Goal: Transaction & Acquisition: Register for event/course

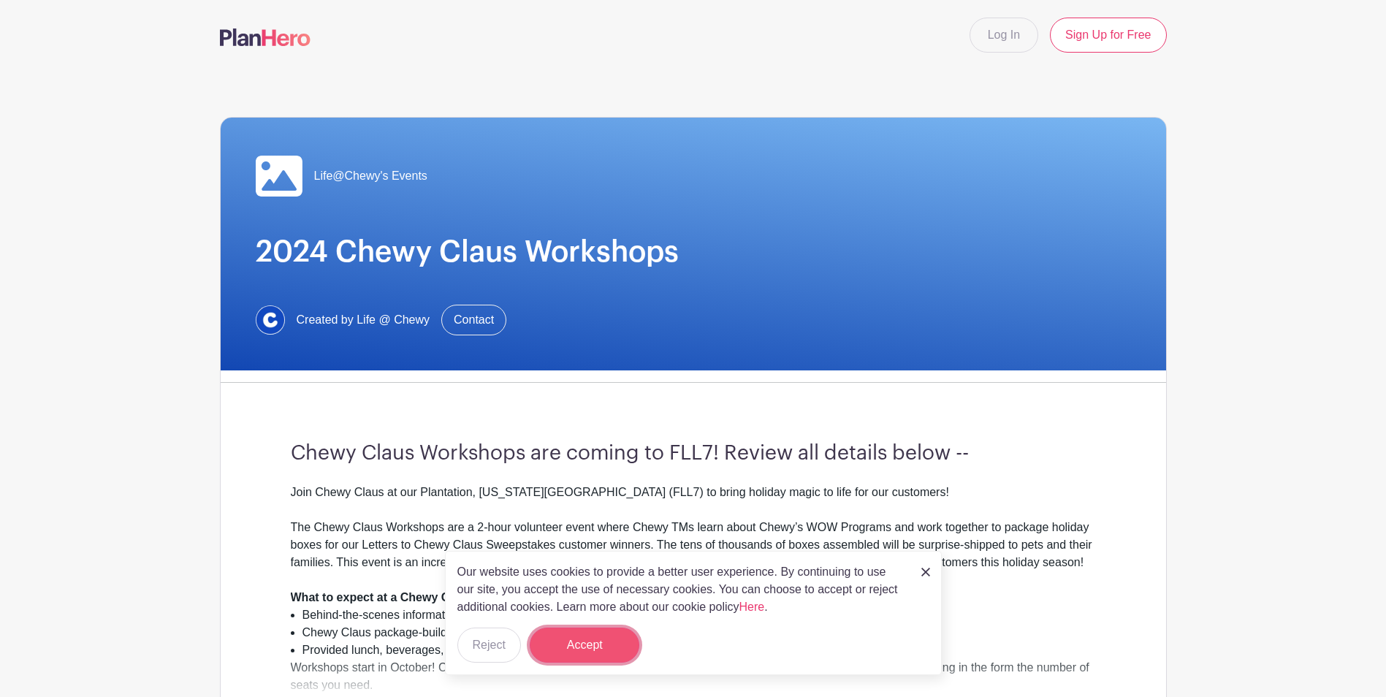
click at [625, 641] on button "Accept" at bounding box center [585, 645] width 110 height 35
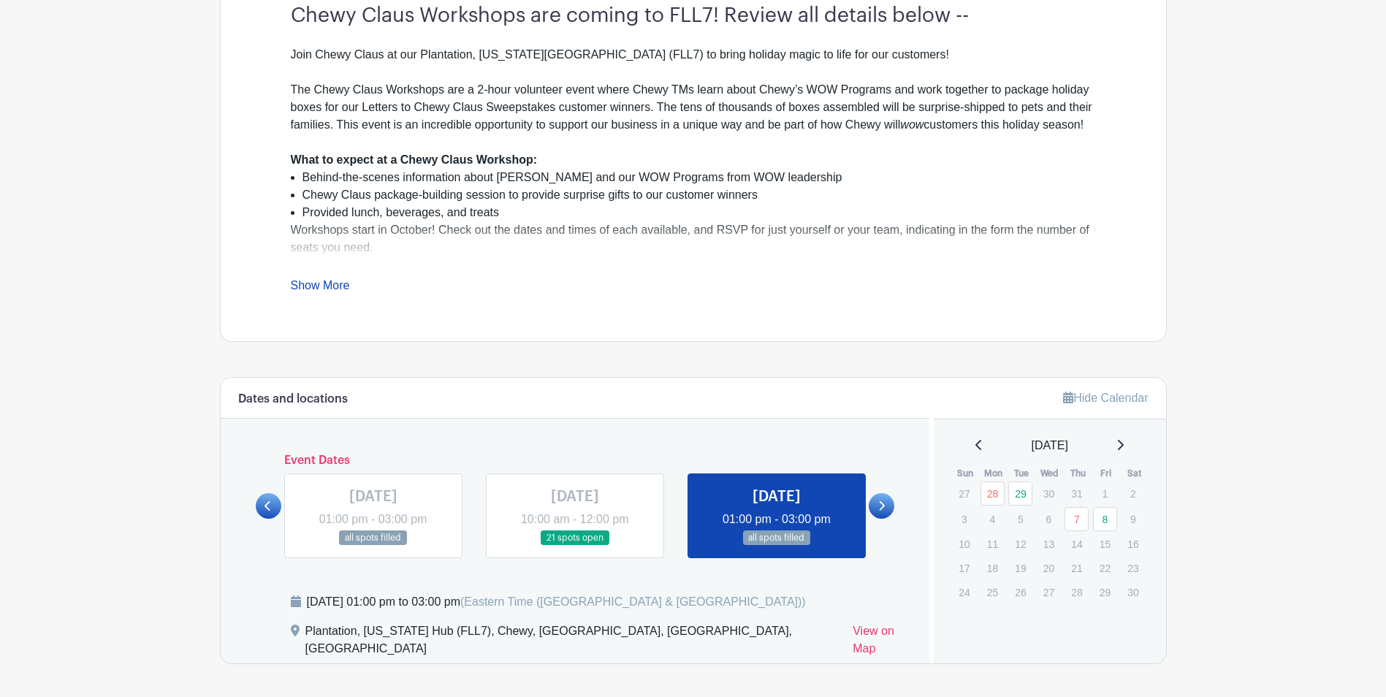
scroll to position [438, 0]
click at [265, 507] on icon at bounding box center [268, 505] width 7 height 11
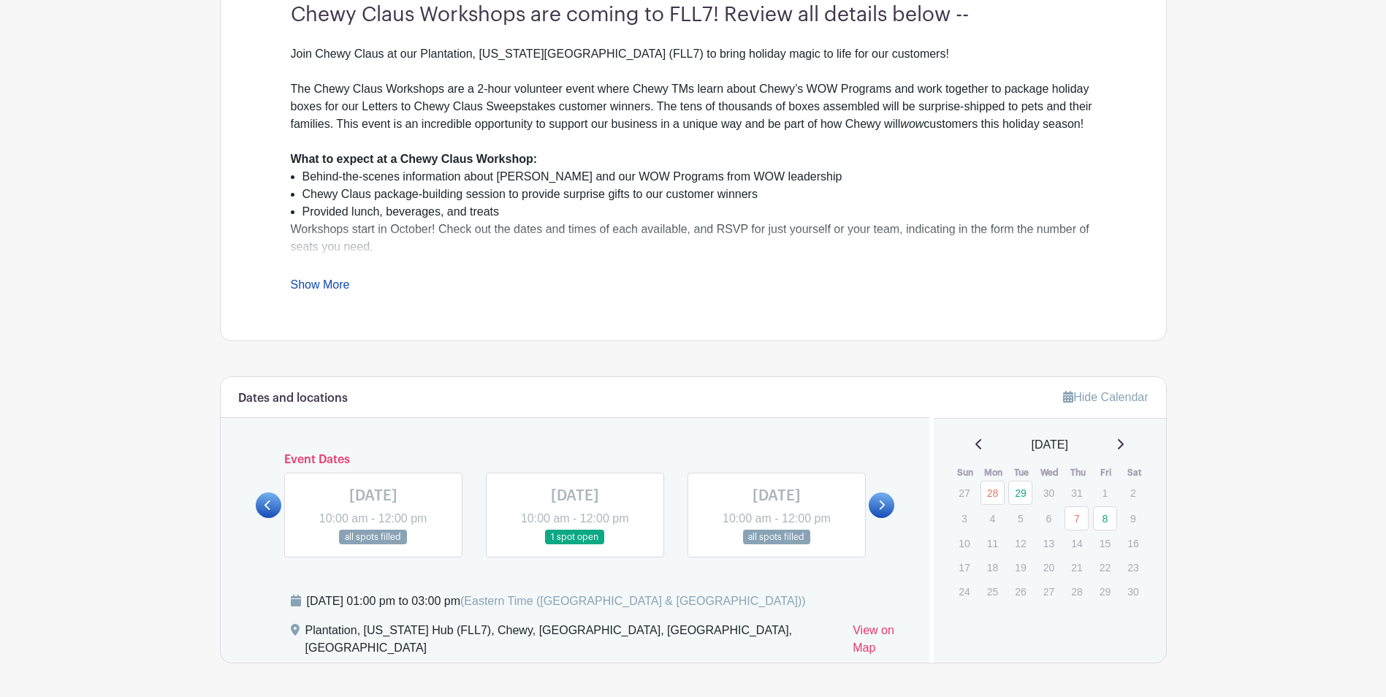
click at [265, 507] on icon at bounding box center [268, 505] width 7 height 11
click at [264, 506] on link at bounding box center [269, 505] width 26 height 26
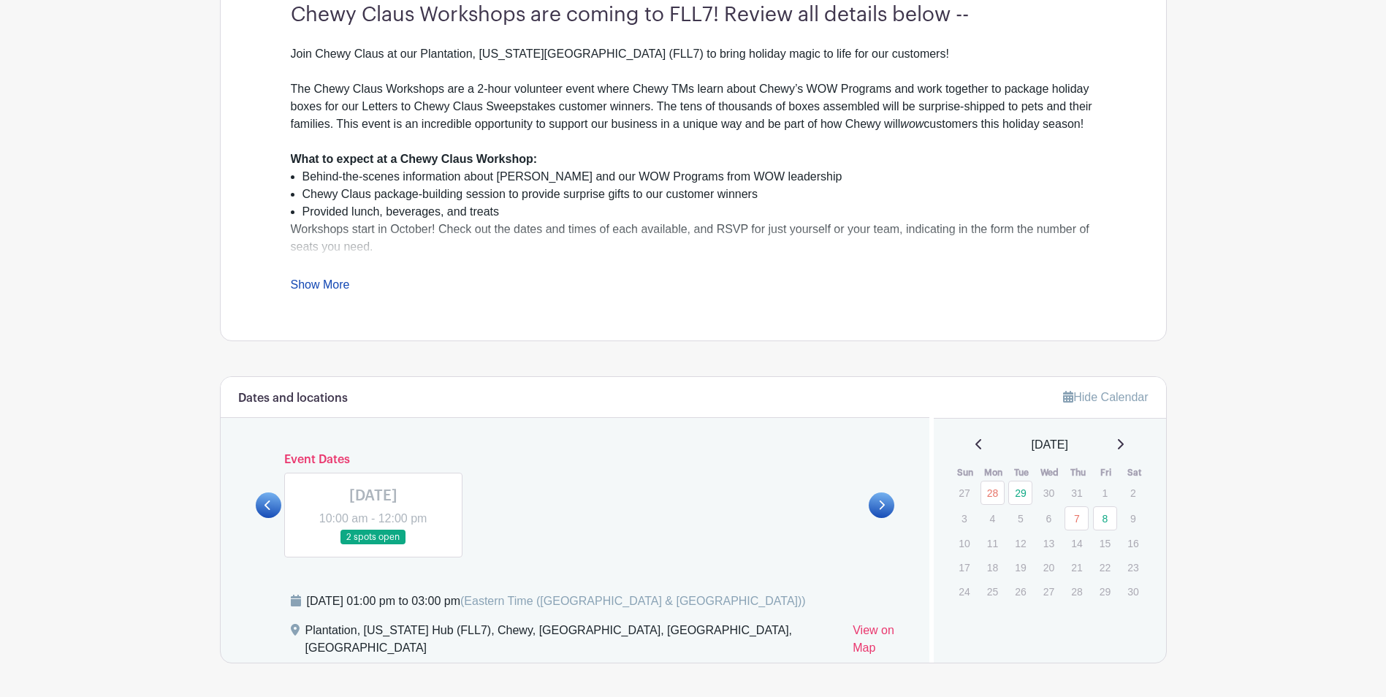
click at [264, 506] on link at bounding box center [269, 505] width 26 height 26
click at [977, 444] on div "[DATE]" at bounding box center [1049, 445] width 197 height 18
click at [967, 446] on div "[DATE]" at bounding box center [1049, 445] width 197 height 18
click at [975, 441] on icon at bounding box center [978, 444] width 6 height 10
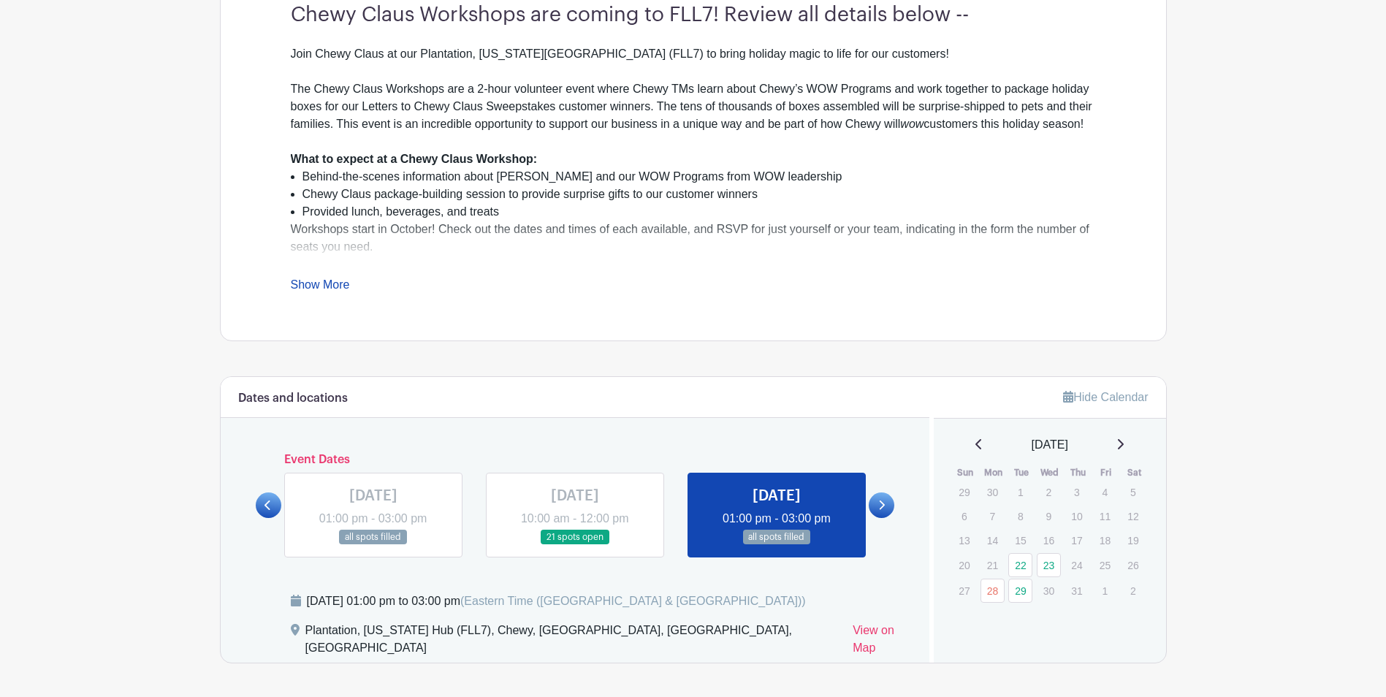
click at [992, 541] on p "14" at bounding box center [993, 540] width 24 height 23
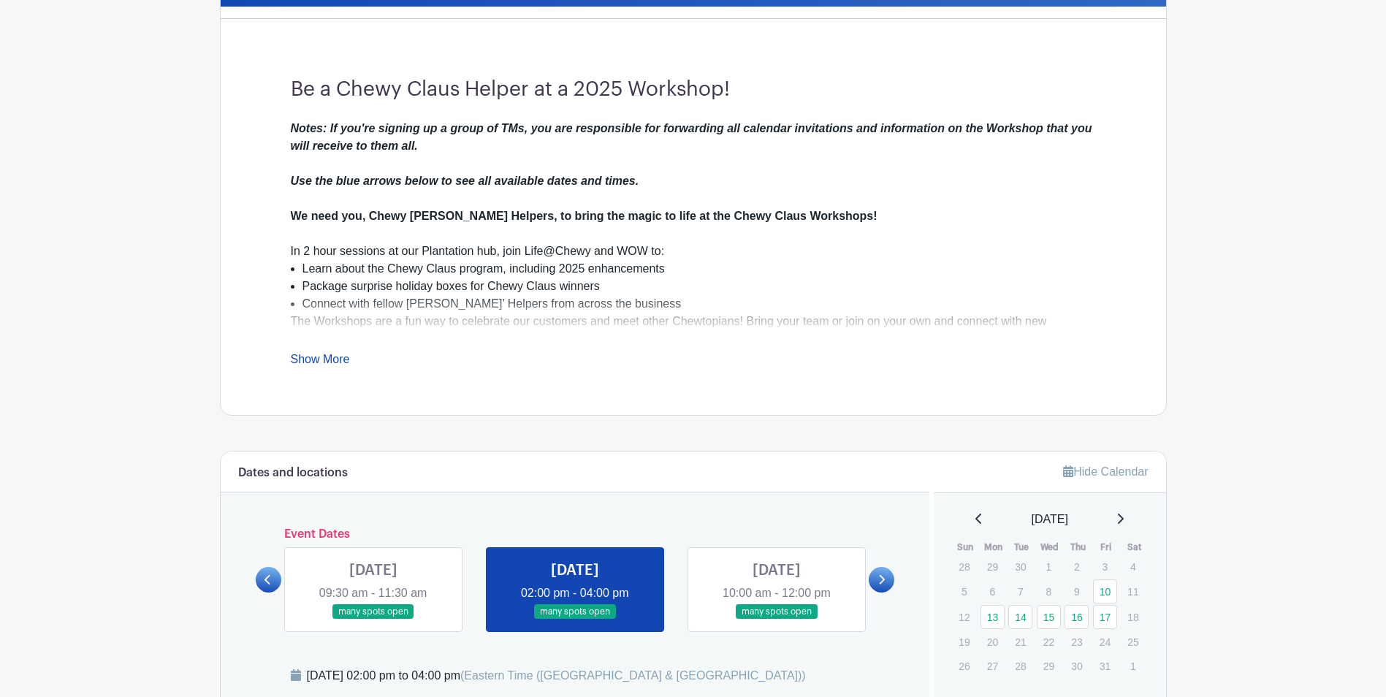
scroll to position [365, 0]
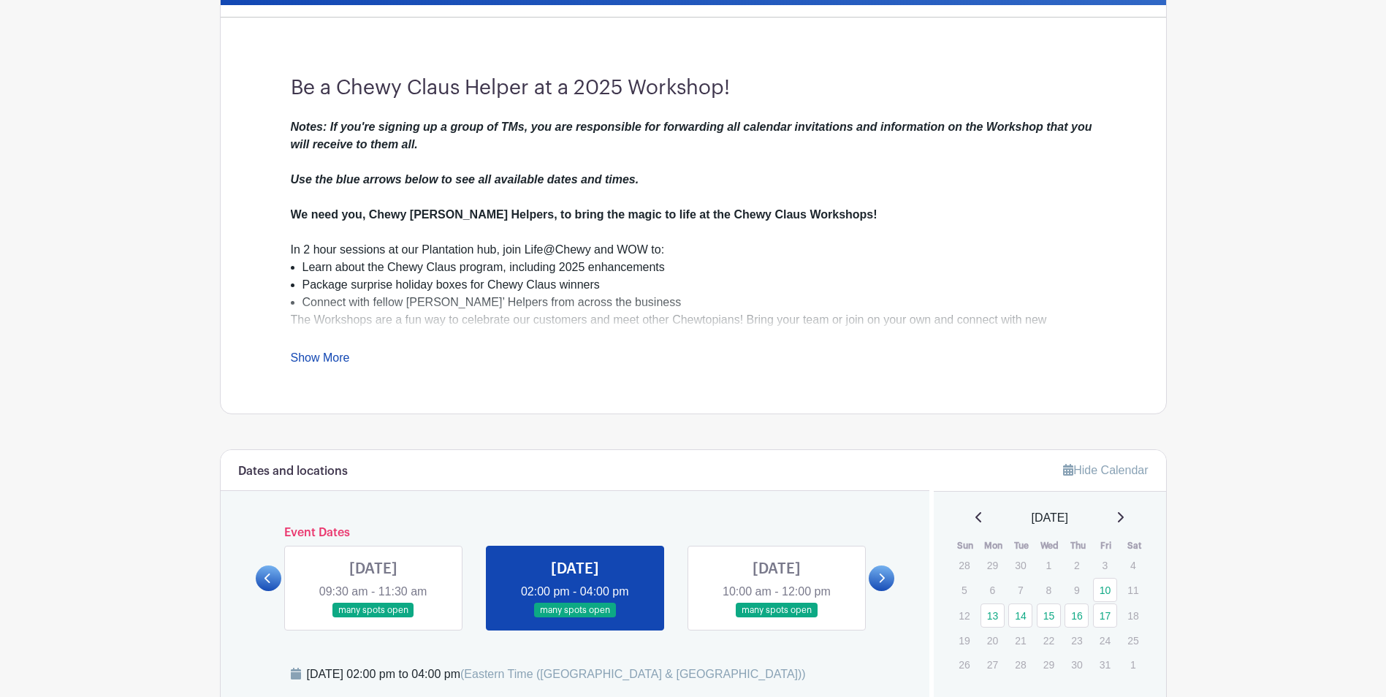
click at [575, 618] on link at bounding box center [575, 618] width 0 height 0
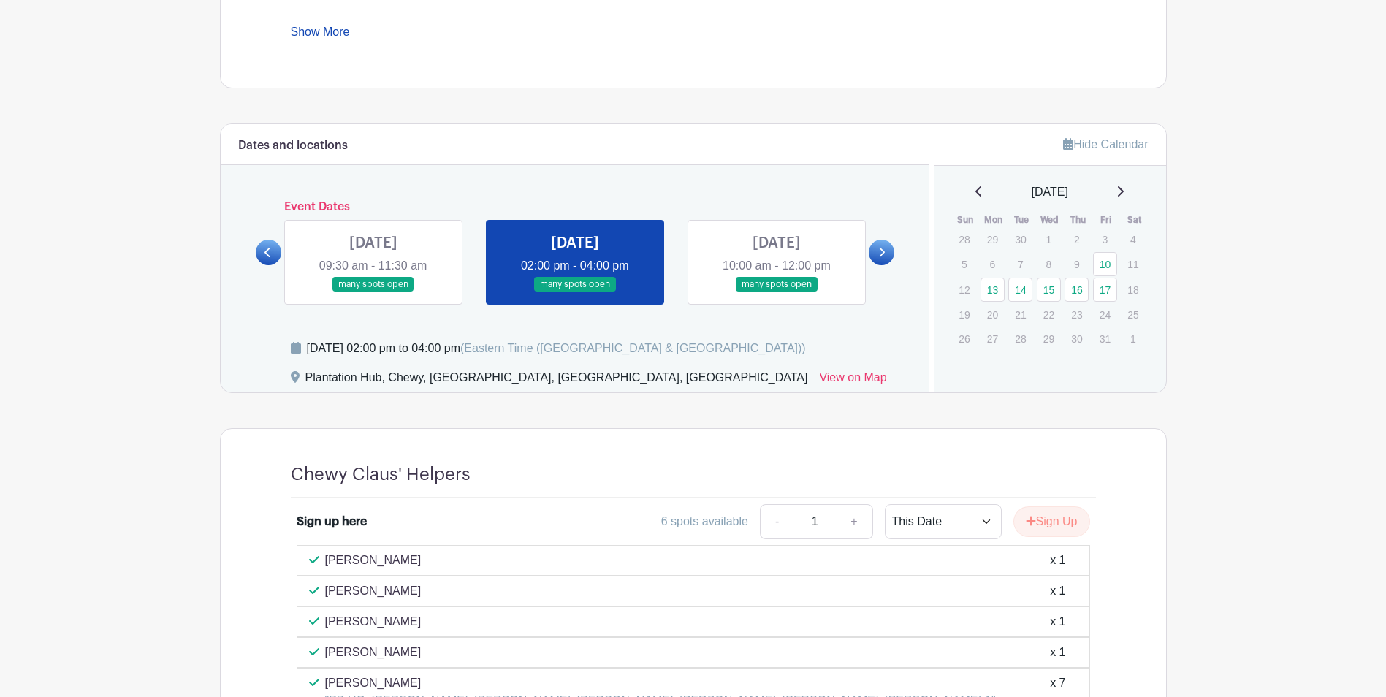
scroll to position [658, 0]
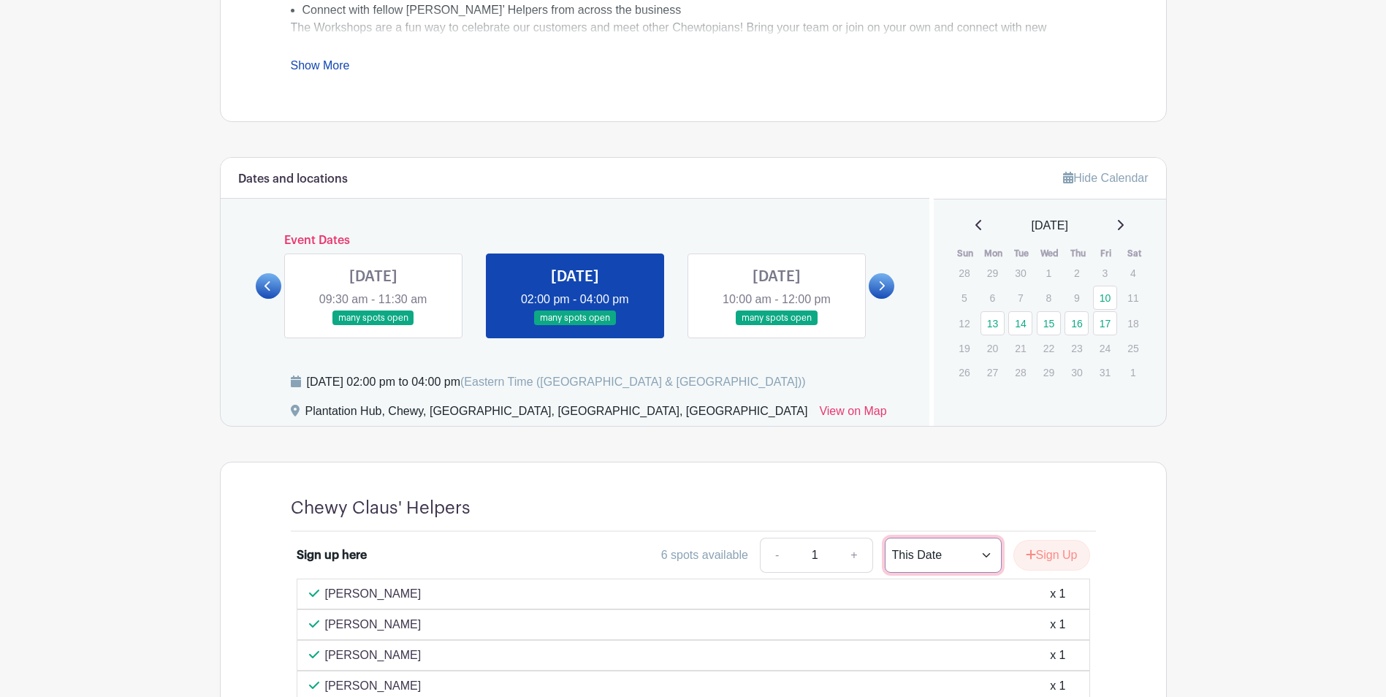
click at [985, 558] on select "This Date Select Dates" at bounding box center [943, 555] width 117 height 35
click at [885, 538] on select "This Date Select Dates" at bounding box center [943, 555] width 117 height 35
click at [1042, 552] on button "Sign Up" at bounding box center [1051, 555] width 77 height 31
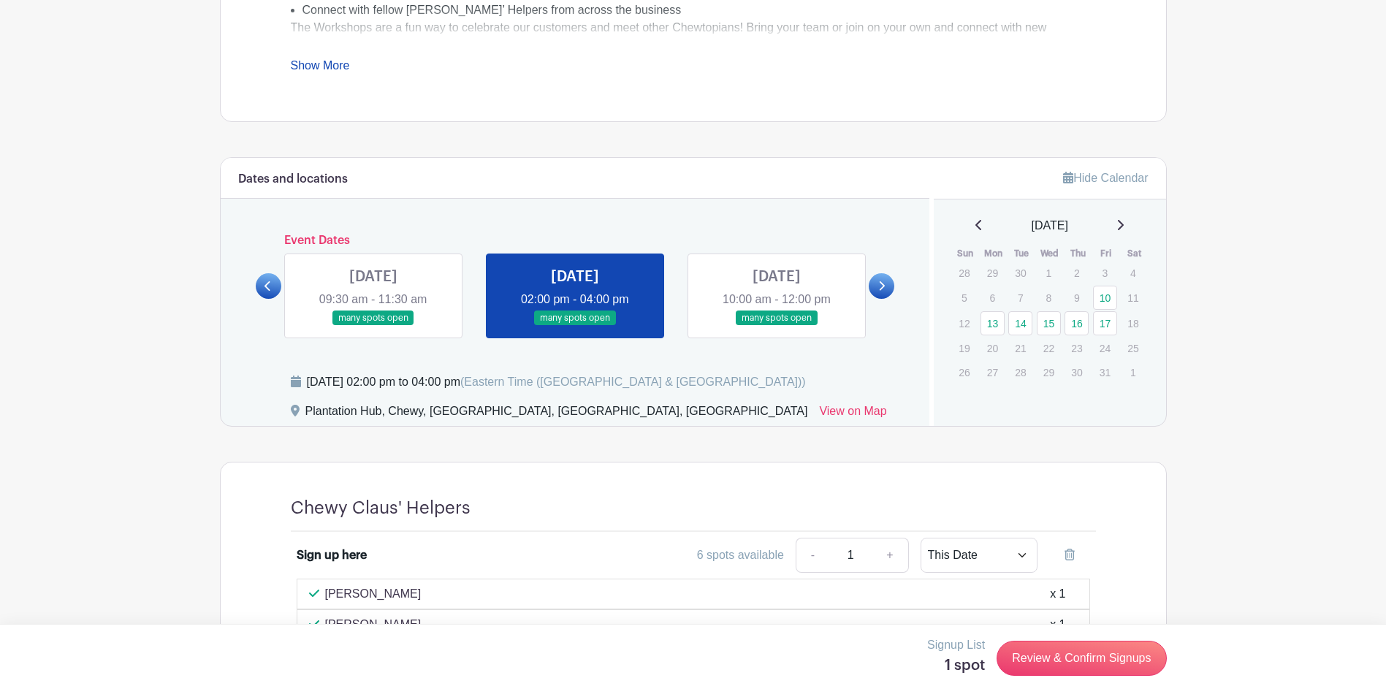
scroll to position [731, 0]
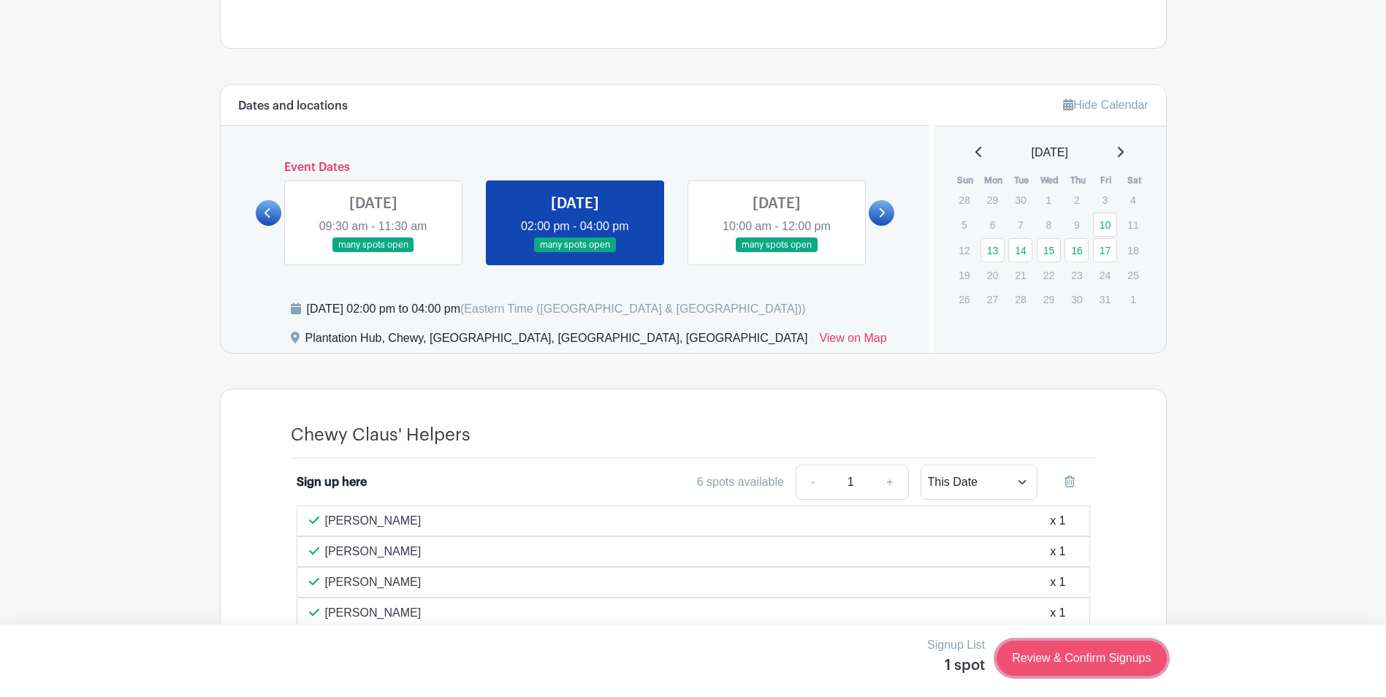
click at [1066, 652] on link "Review & Confirm Signups" at bounding box center [1082, 658] width 170 height 35
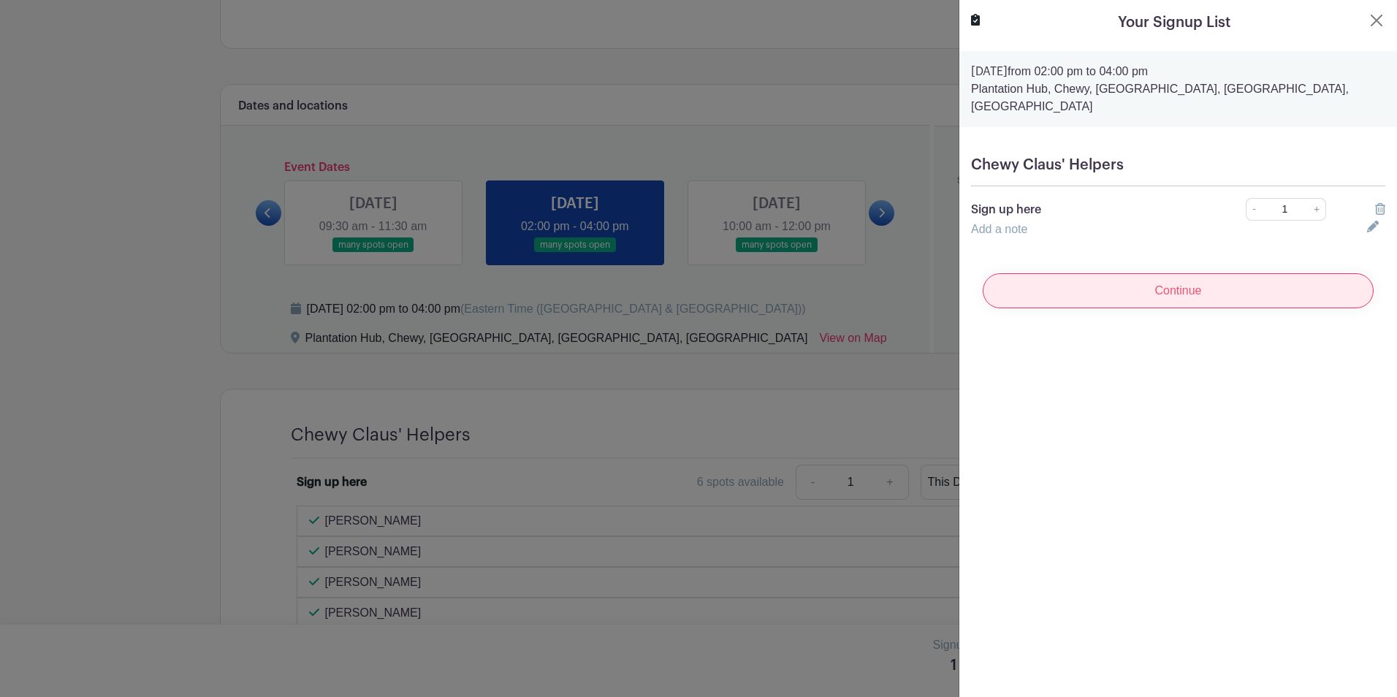
click at [1179, 277] on input "Continue" at bounding box center [1178, 290] width 391 height 35
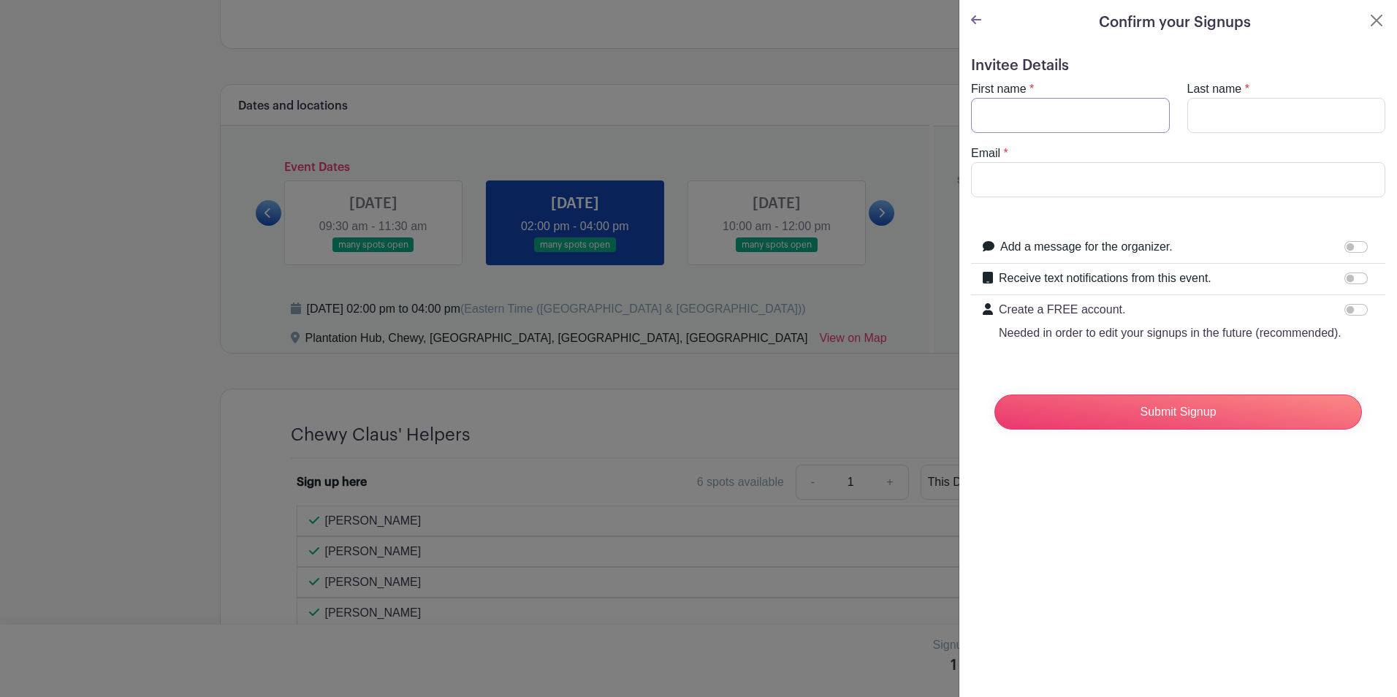
click at [1024, 102] on input "First name" at bounding box center [1070, 115] width 199 height 35
type input "Andrea"
type input "Alterbaum"
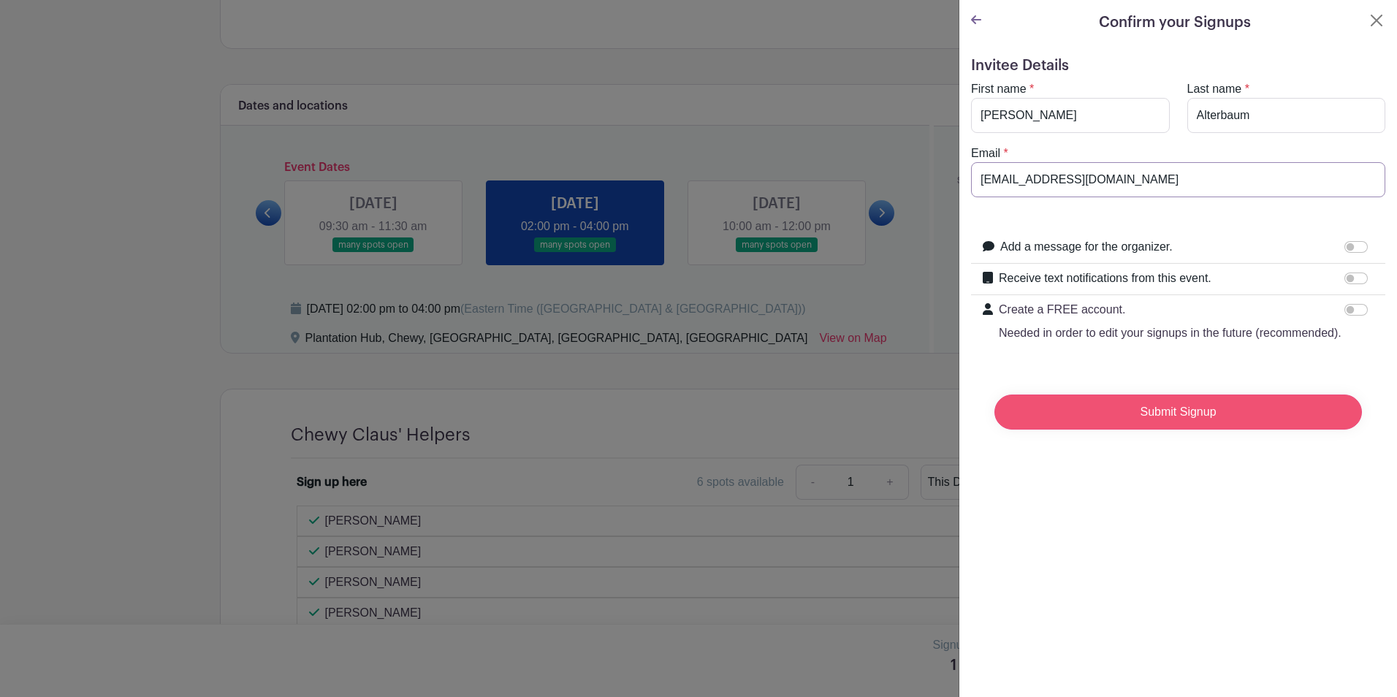
type input "aalterbaum@chewy.com"
click at [1146, 430] on input "Submit Signup" at bounding box center [1178, 412] width 368 height 35
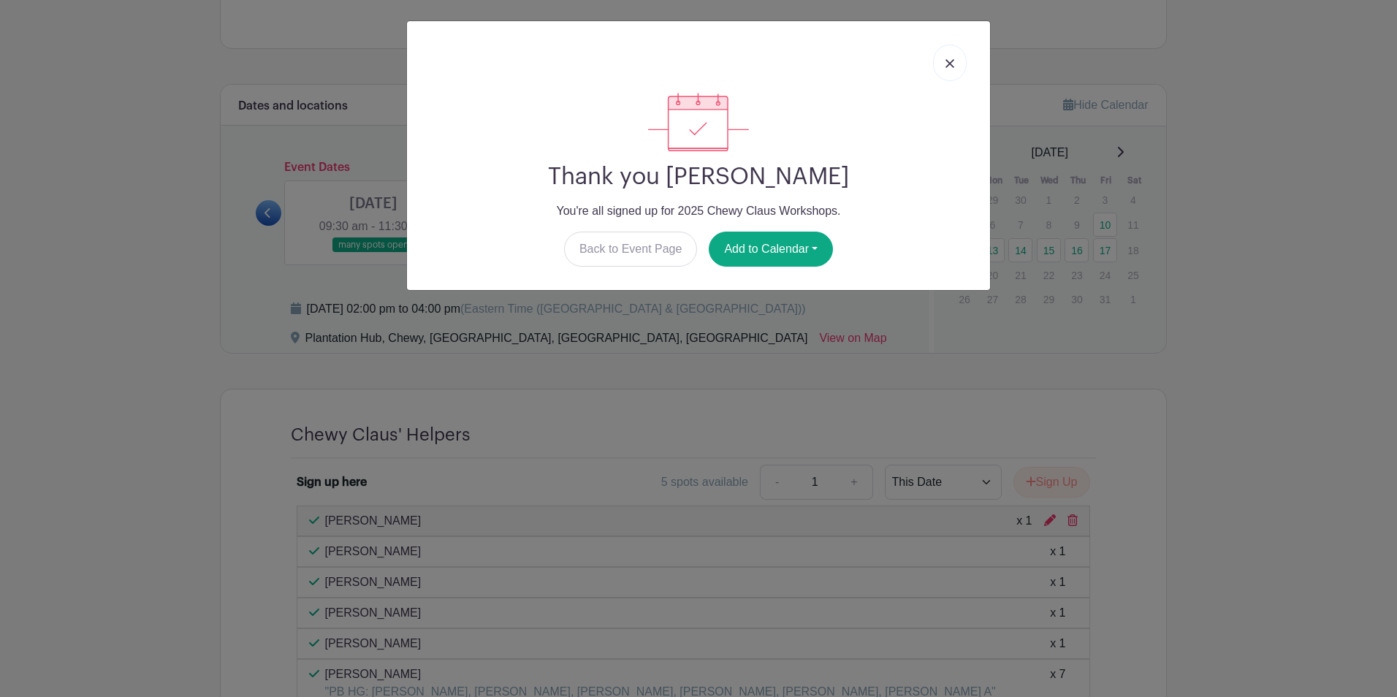
click at [945, 69] on link at bounding box center [950, 63] width 34 height 37
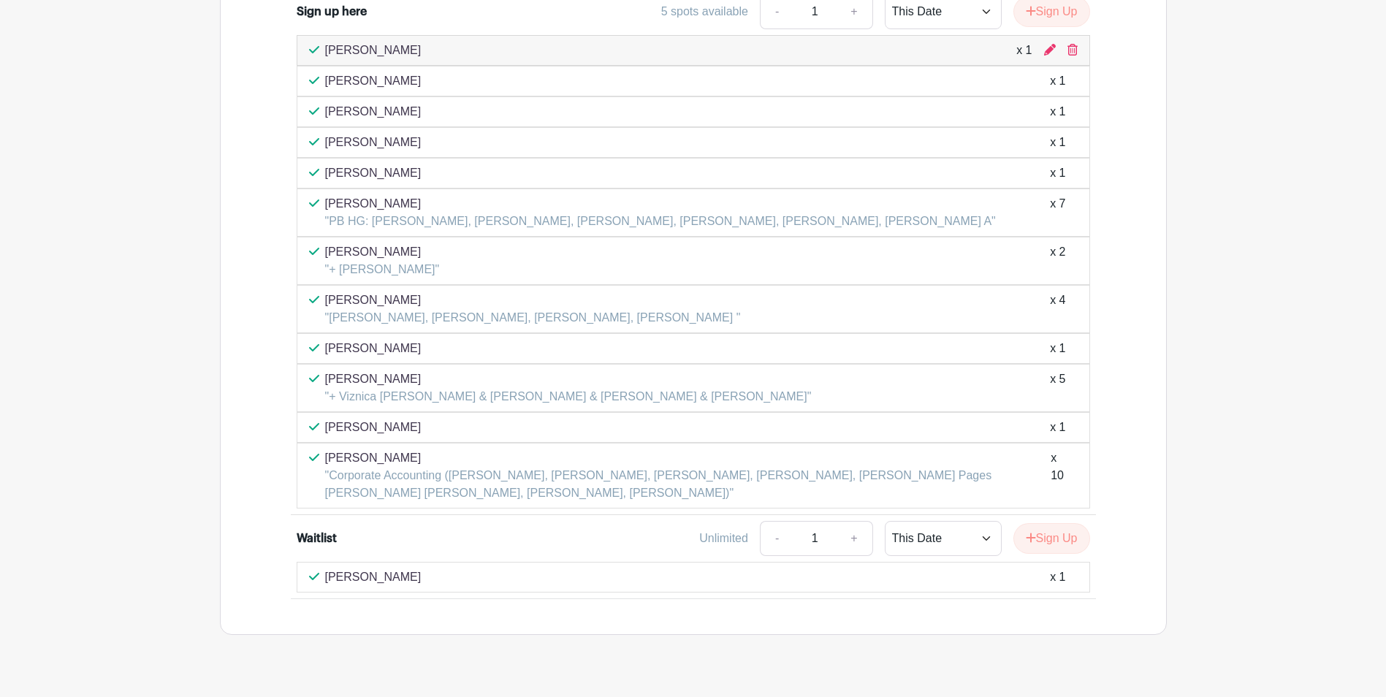
scroll to position [1231, 0]
